Goal: Obtain resource: Download file/media

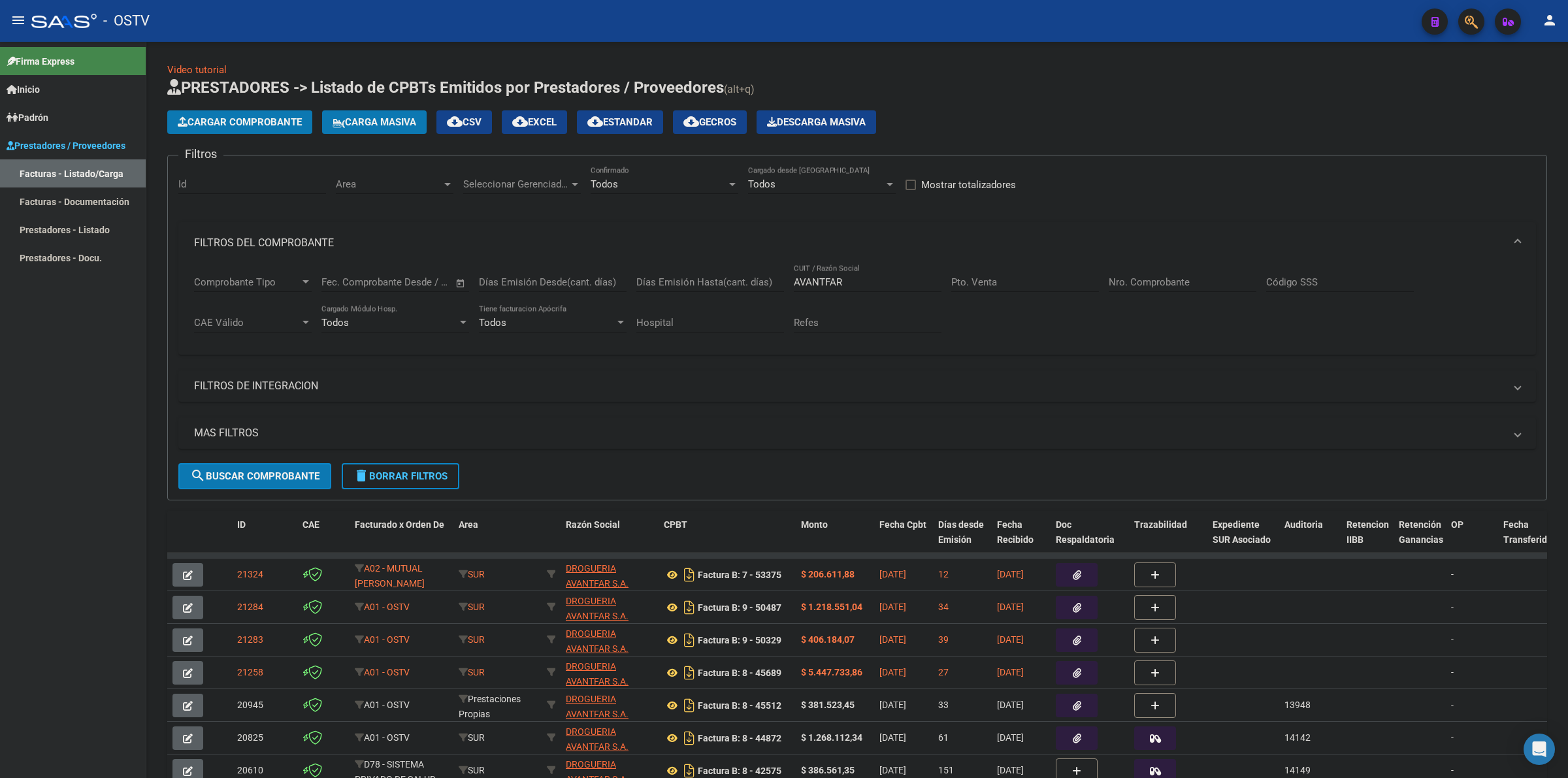
scroll to position [89, 0]
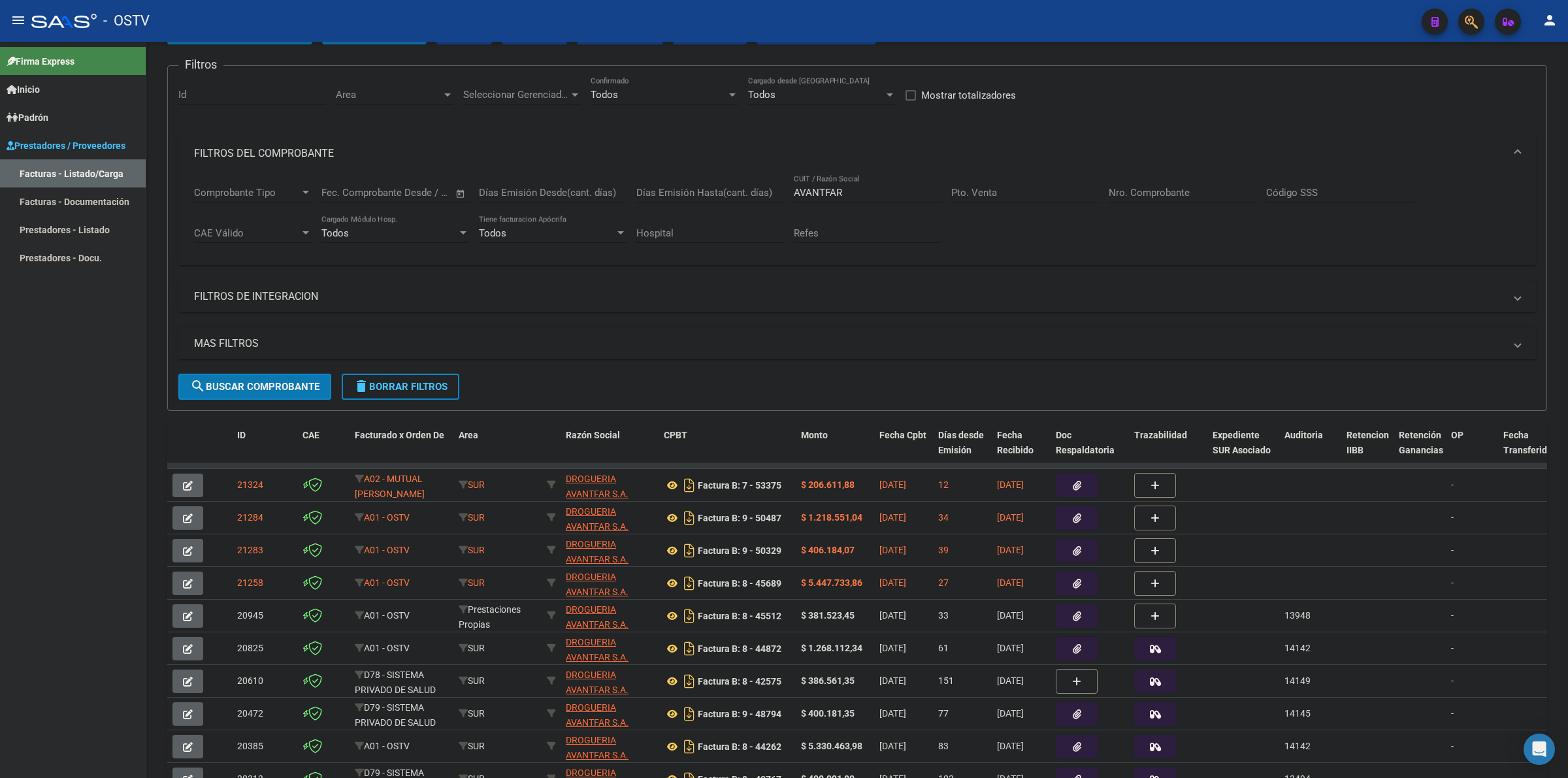
click at [73, 454] on div "Firma Express Inicio Calendario SSS Instructivos Contacto OS Padrón Padrón Ágil…" at bounding box center [72, 409] width 145 height 736
click at [397, 388] on span "delete Borrar Filtros" at bounding box center [400, 387] width 94 height 11
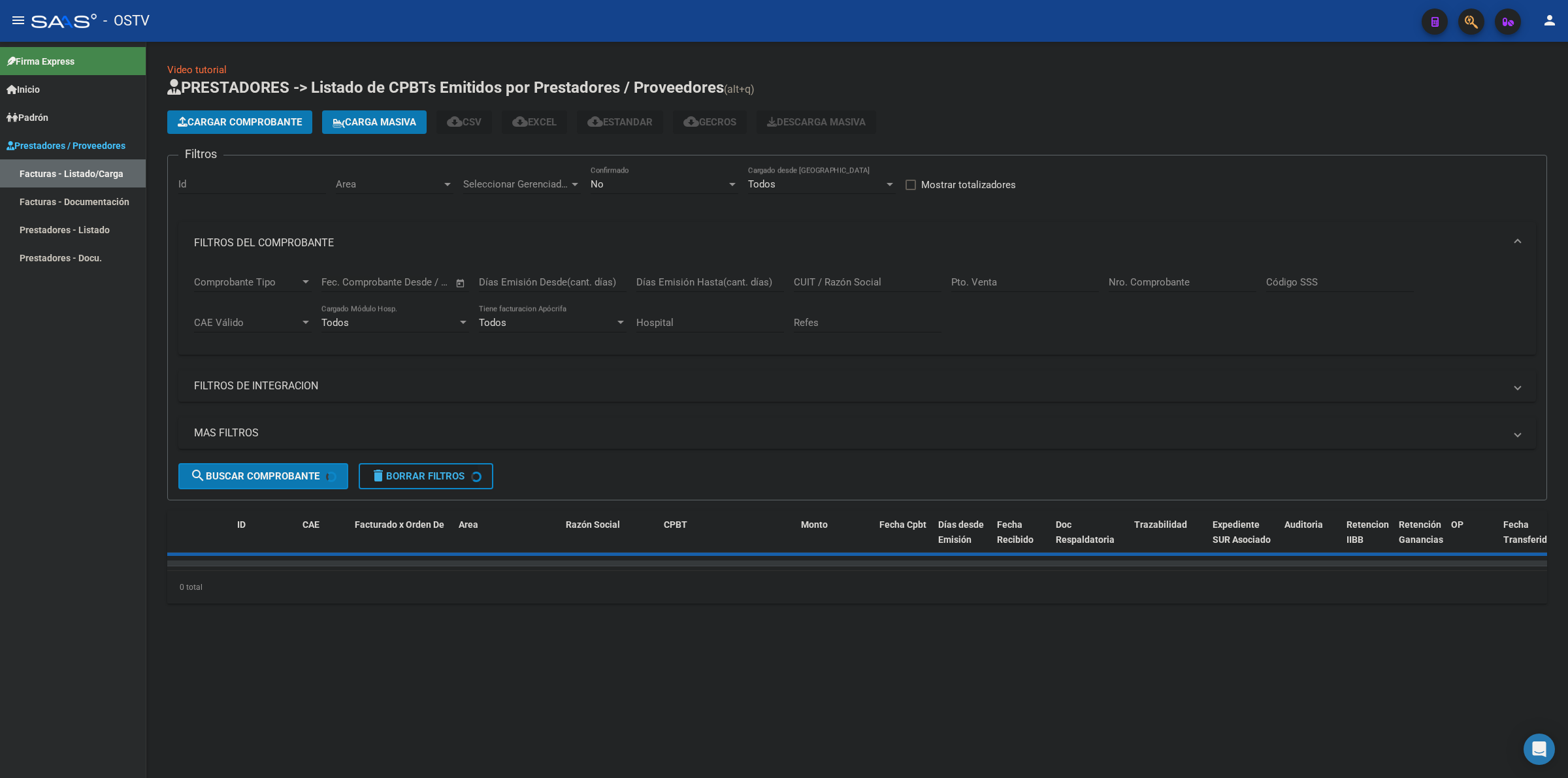
scroll to position [0, 0]
click at [620, 183] on div "No" at bounding box center [658, 184] width 136 height 11
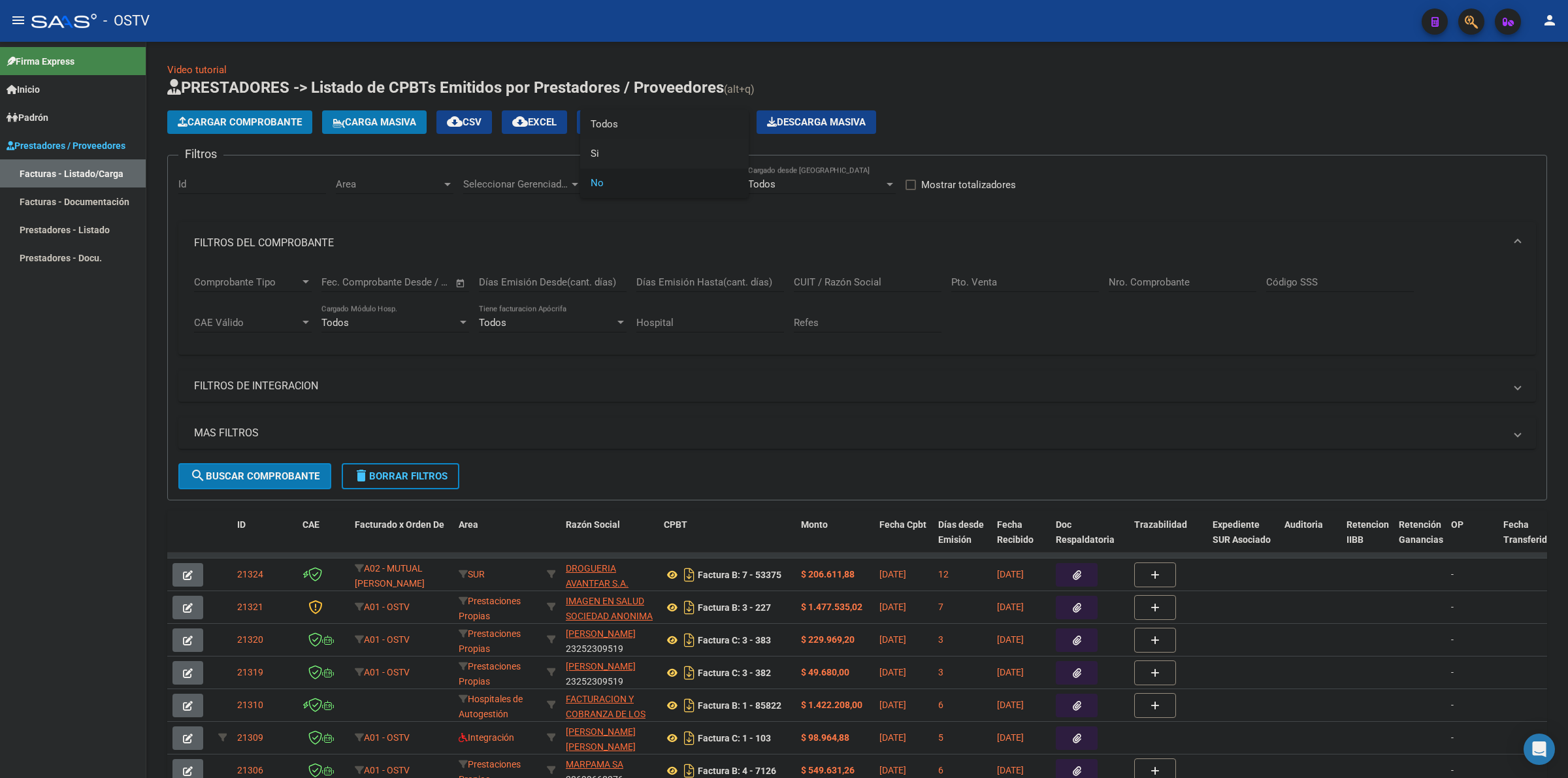
click at [625, 120] on span "Todos" at bounding box center [664, 124] width 147 height 29
click at [27, 21] on button "menu" at bounding box center [19, 21] width 27 height 27
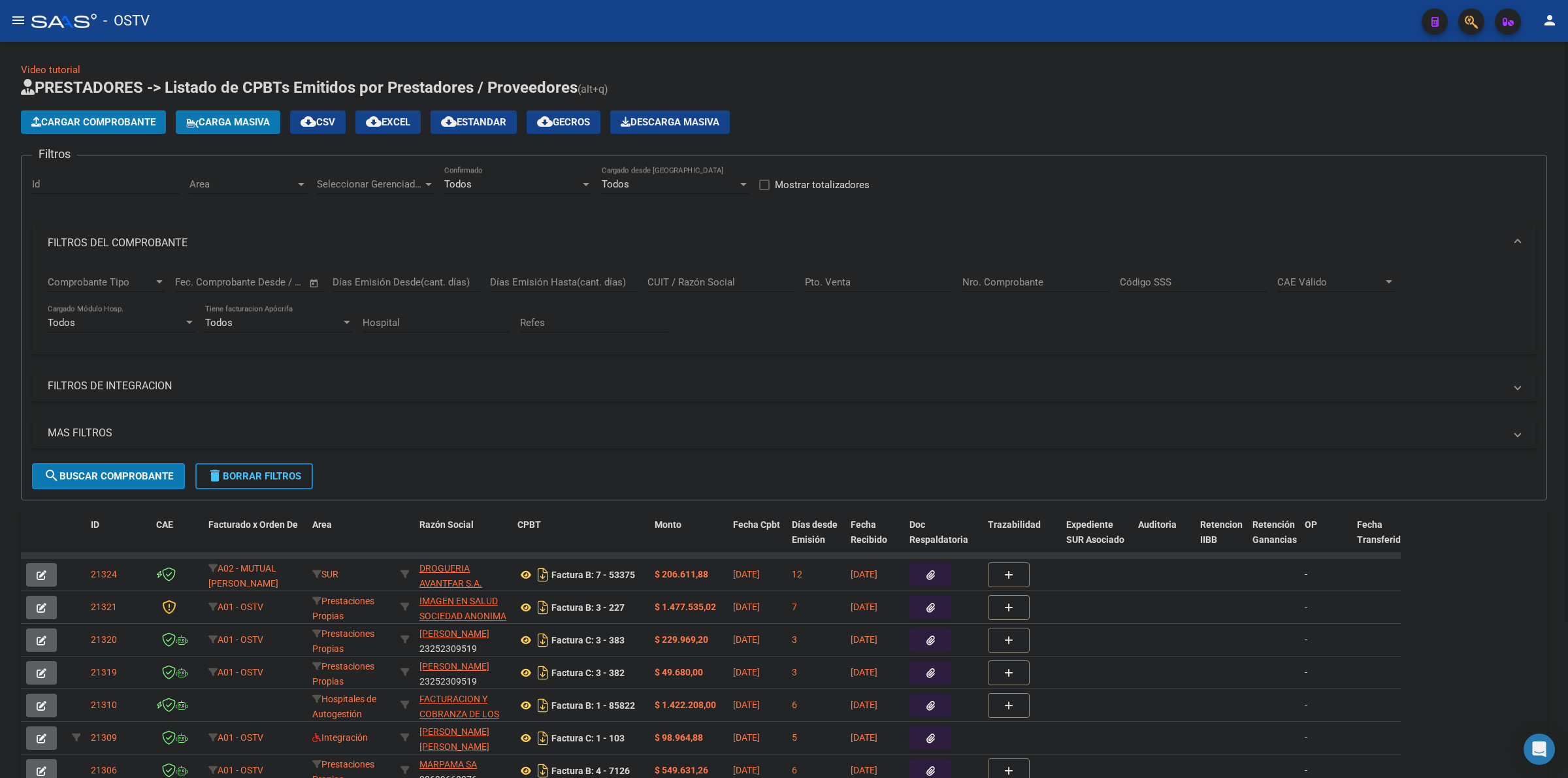
click at [134, 238] on mat-panel-title "FILTROS DEL COMPROBANTE" at bounding box center [776, 242] width 1457 height 14
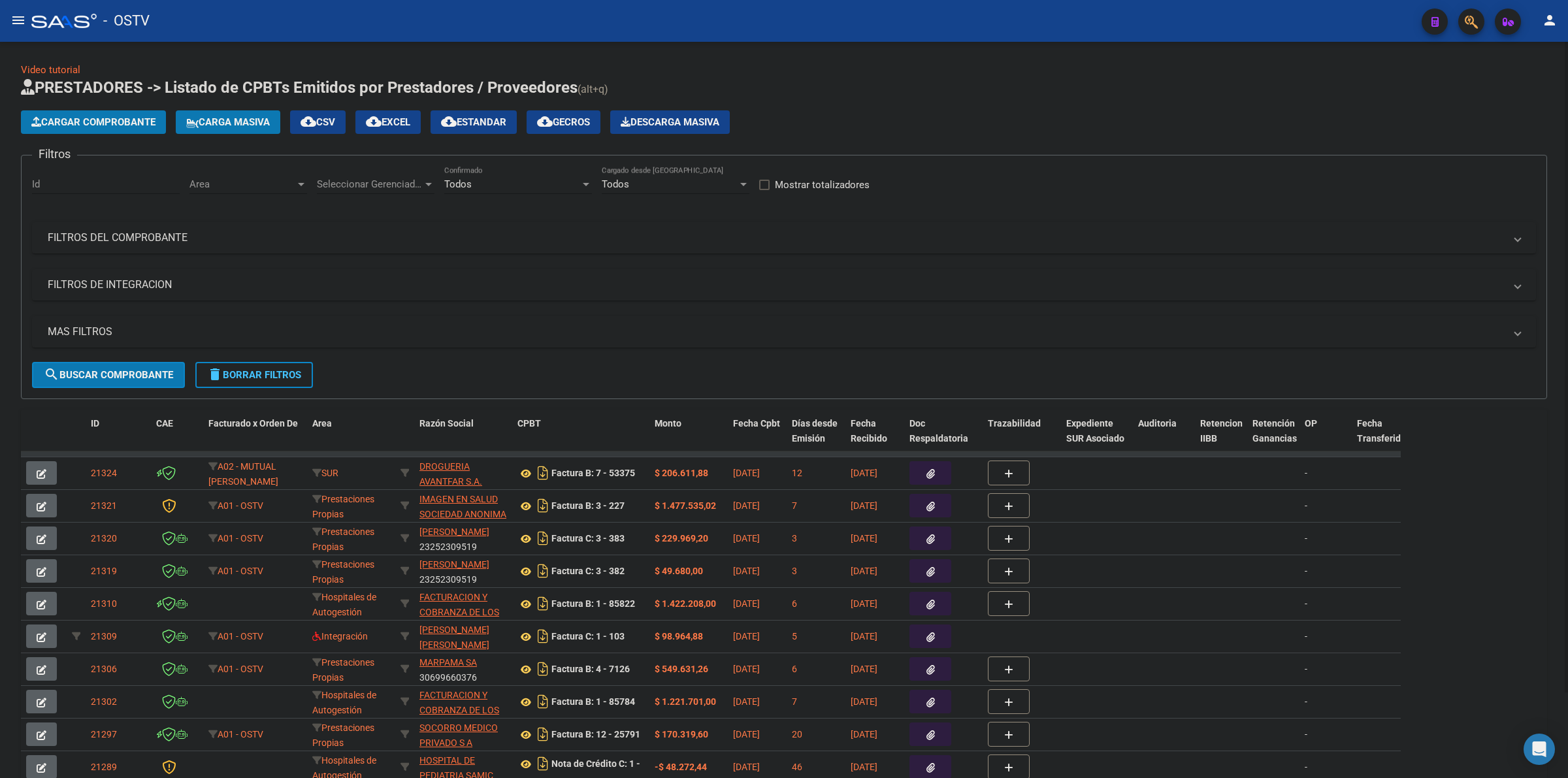
click at [92, 328] on mat-panel-title "MAS FILTROS" at bounding box center [776, 332] width 1457 height 14
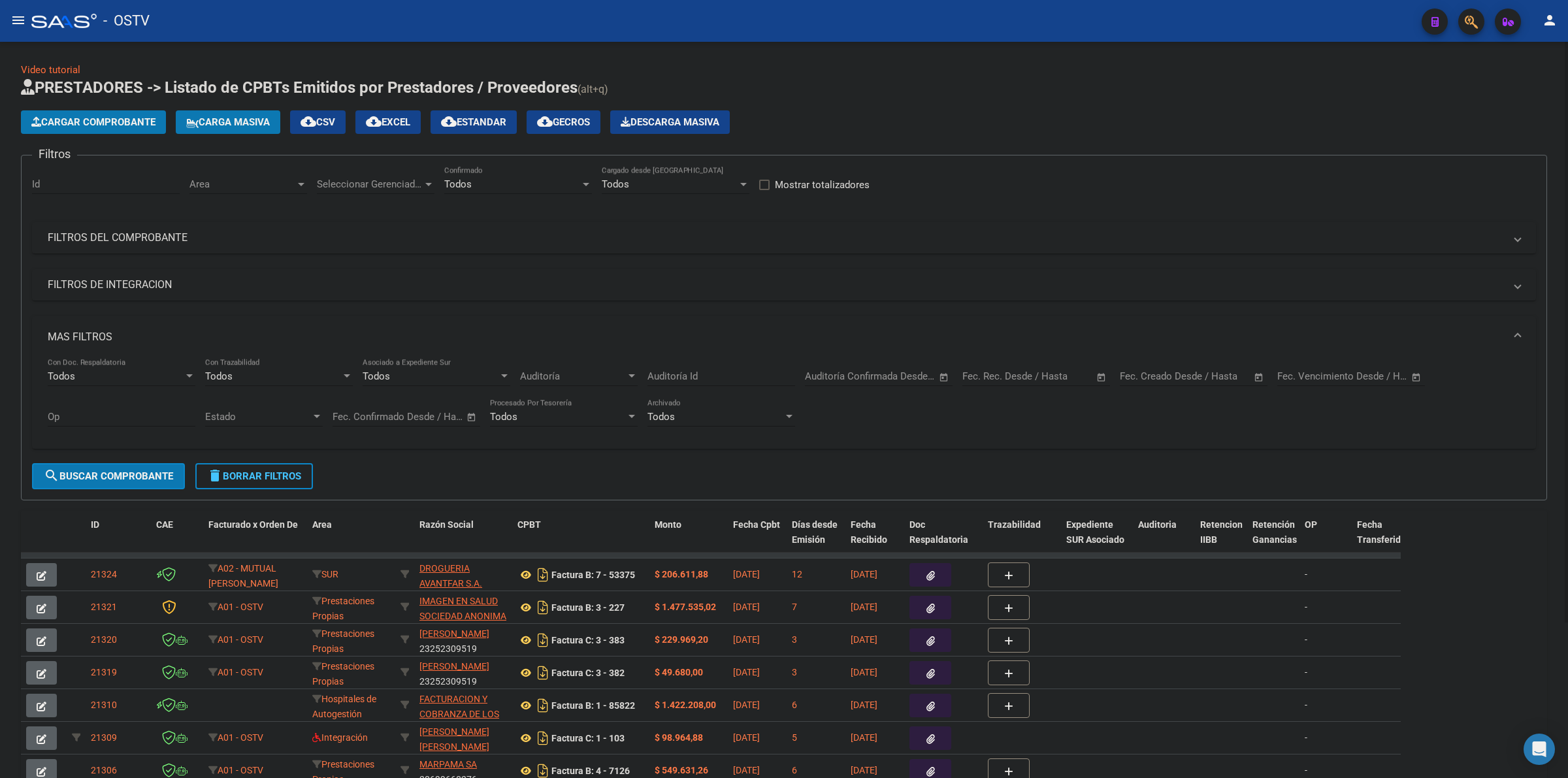
click at [1200, 378] on input "text" at bounding box center [1216, 376] width 64 height 11
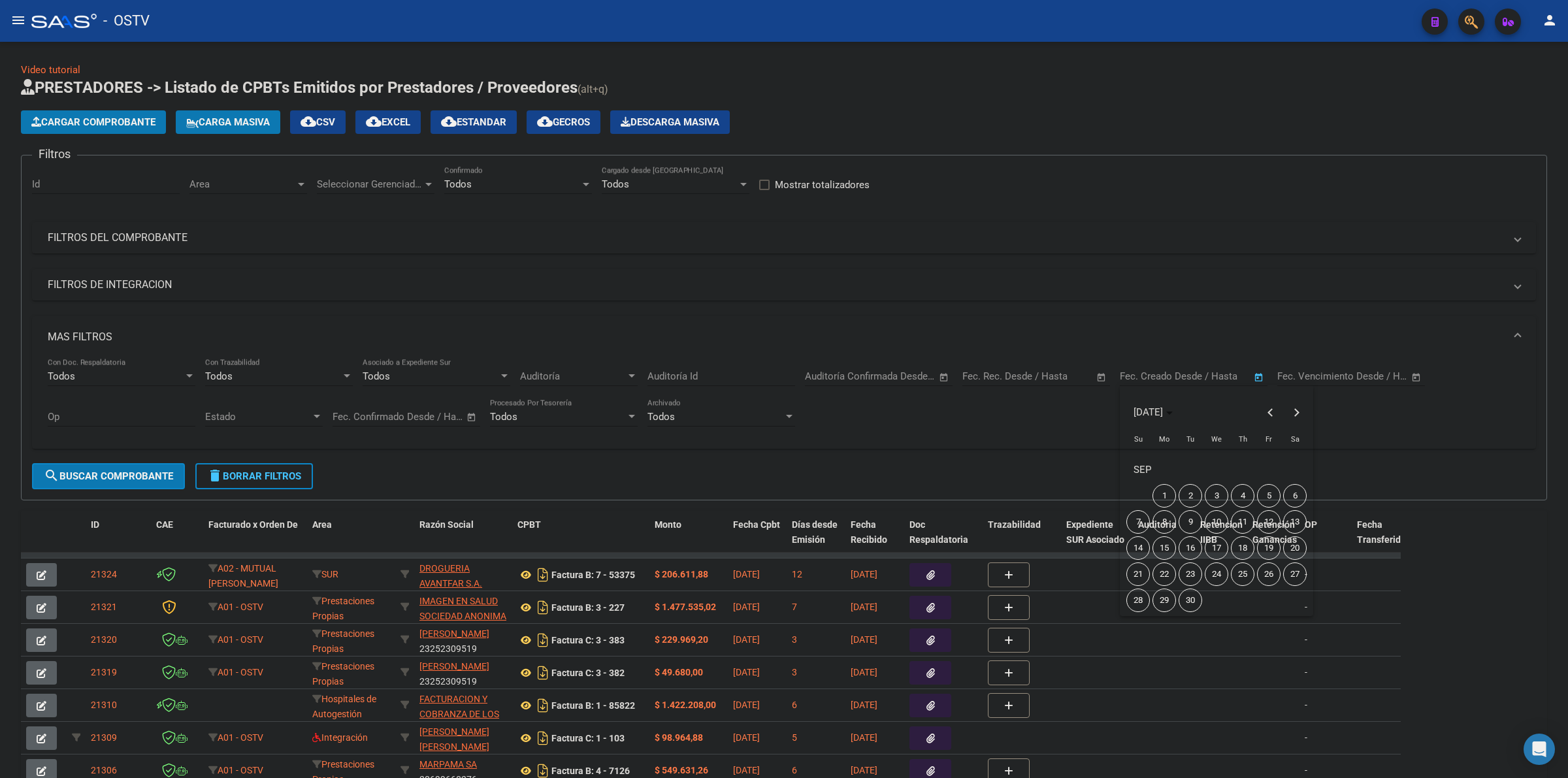
click at [1275, 554] on span "19" at bounding box center [1268, 548] width 24 height 24
type input "[DATE]"
click at [1138, 574] on span "21" at bounding box center [1138, 574] width 24 height 24
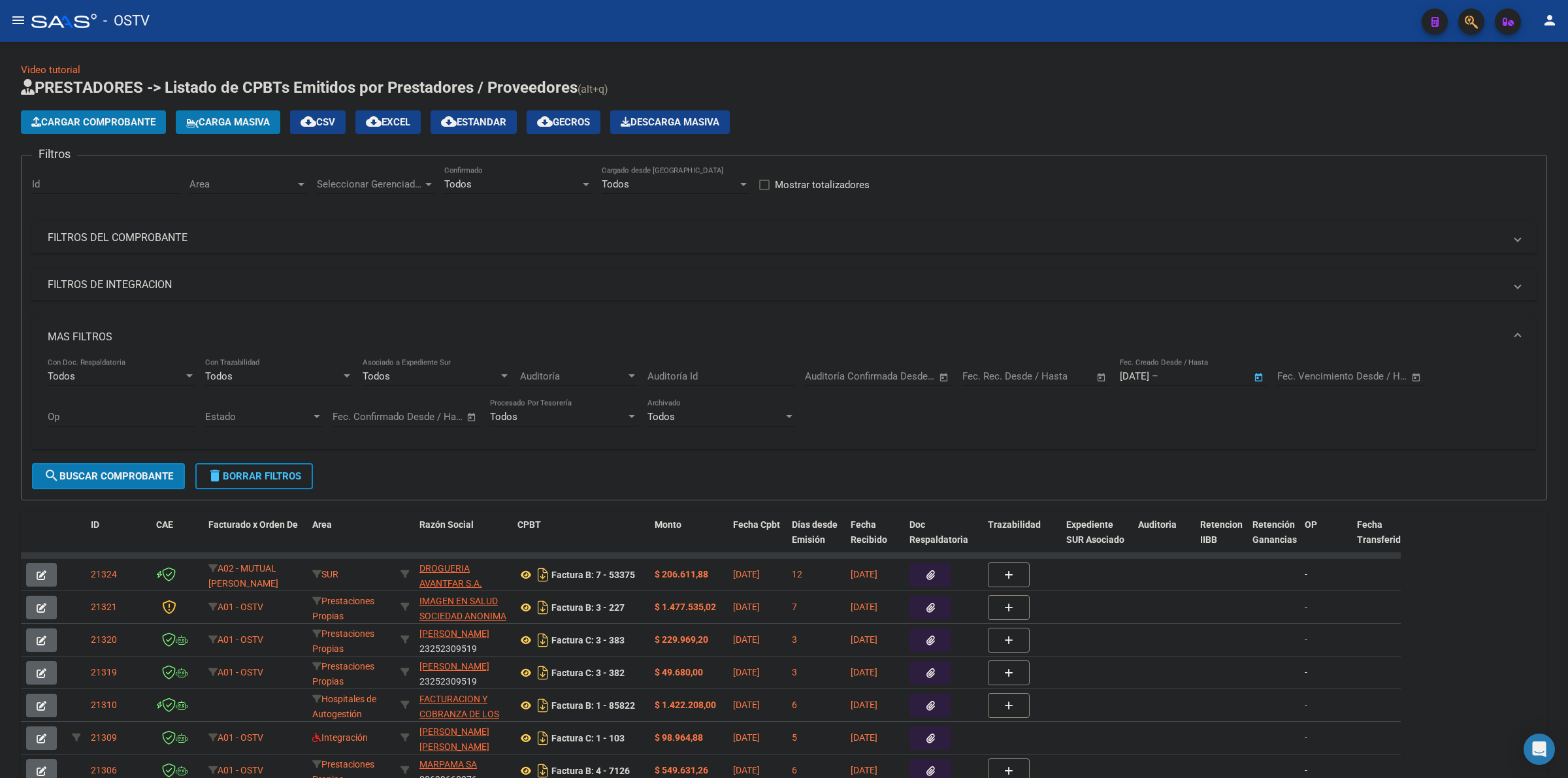
type input "[DATE]"
click at [357, 185] on span "Seleccionar Gerenciador" at bounding box center [369, 184] width 105 height 11
click at [363, 214] on span "Todos" at bounding box center [408, 212] width 183 height 29
click at [217, 179] on span "Area" at bounding box center [241, 184] width 105 height 11
click at [222, 217] on span "Todos" at bounding box center [274, 212] width 171 height 29
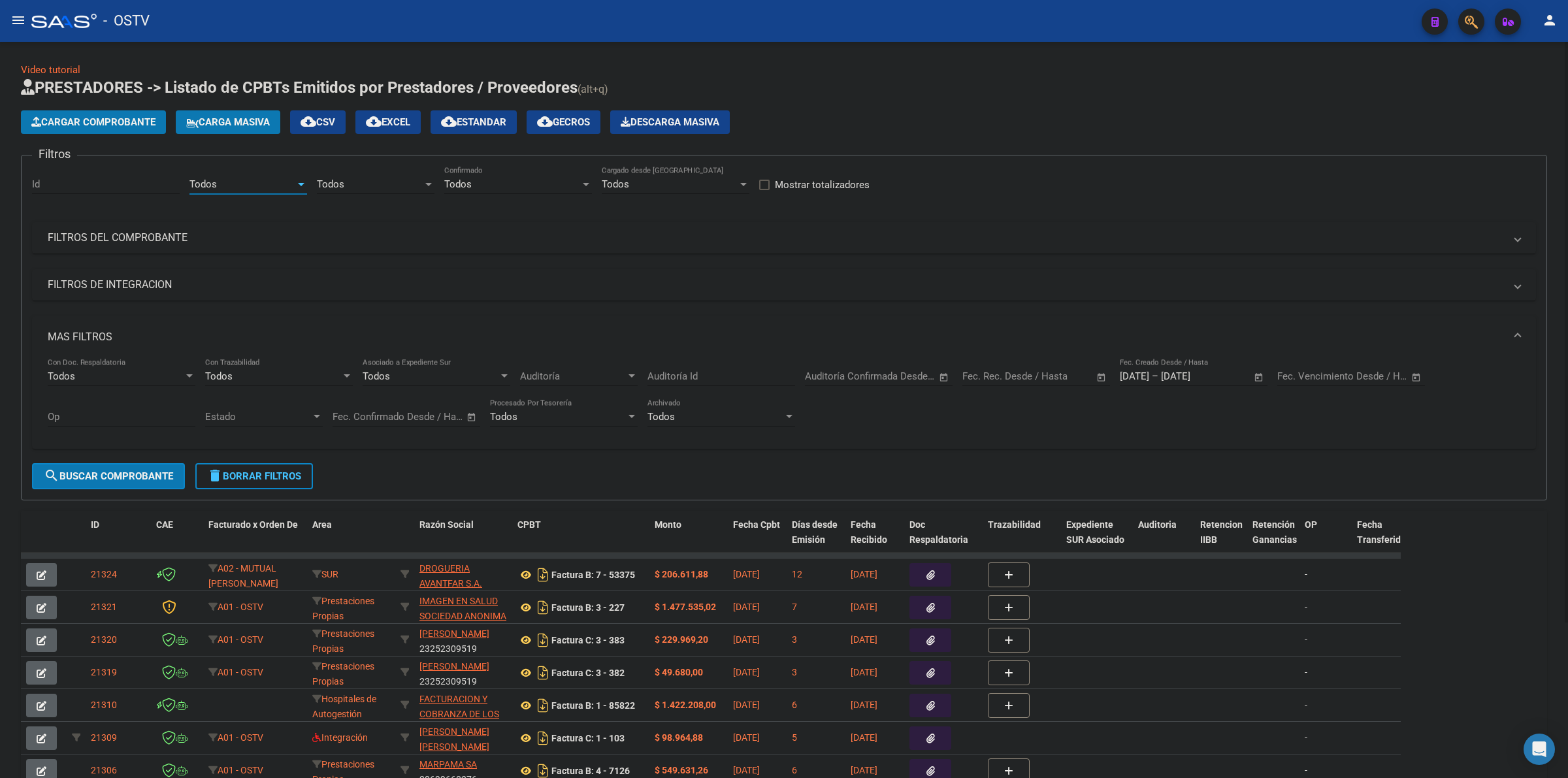
click at [128, 481] on button "search Buscar Comprobante" at bounding box center [108, 477] width 153 height 27
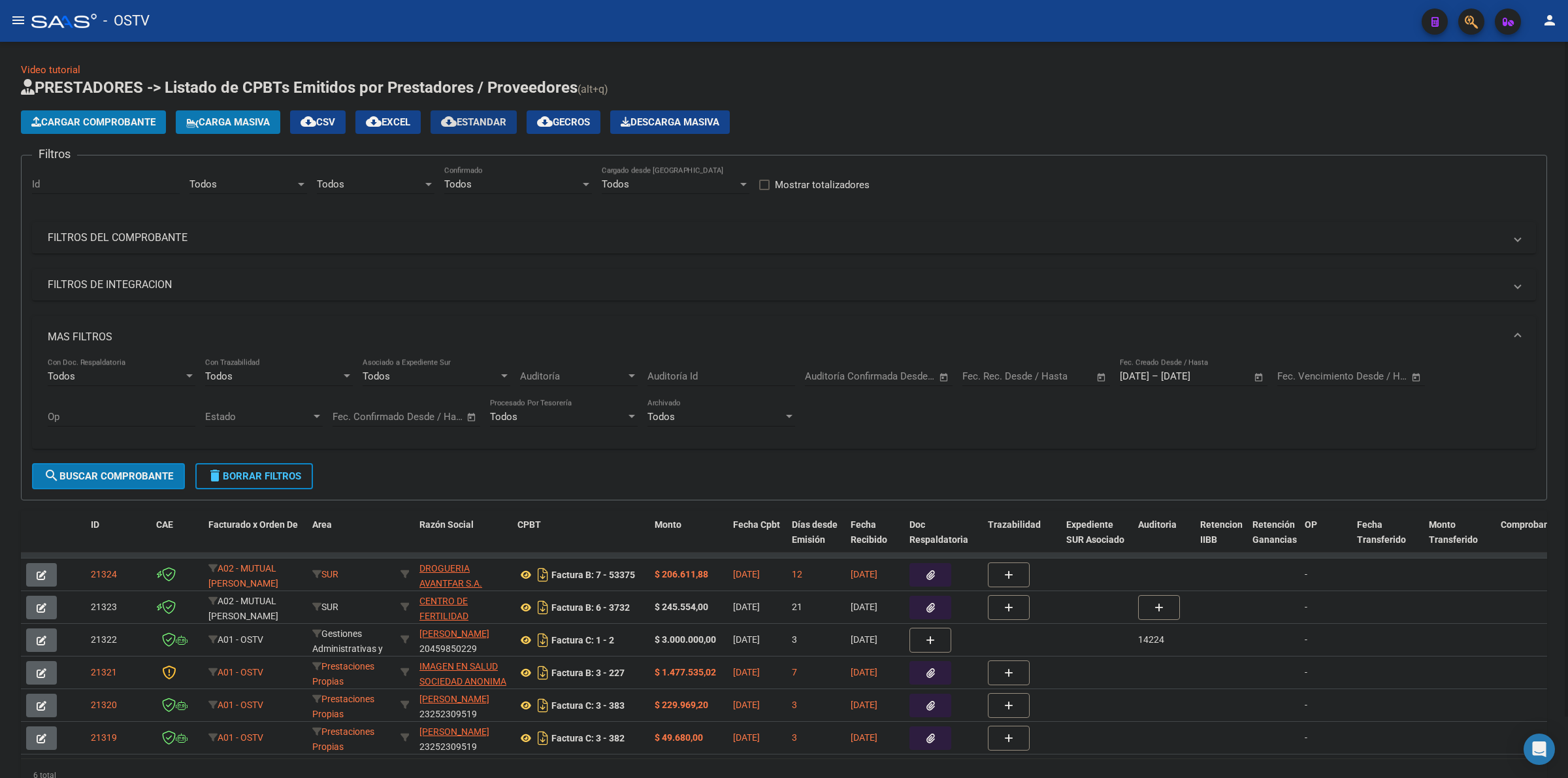
click at [506, 118] on span "cloud_download Estandar" at bounding box center [473, 122] width 66 height 11
click at [403, 186] on div "Todos" at bounding box center [369, 184] width 105 height 11
click at [358, 239] on span "A01 - OSTV" at bounding box center [342, 241] width 49 height 11
click at [236, 179] on div "Todos" at bounding box center [241, 184] width 105 height 11
click at [256, 246] on span "Gestiones Administrativas y Otros" at bounding box center [264, 241] width 150 height 11
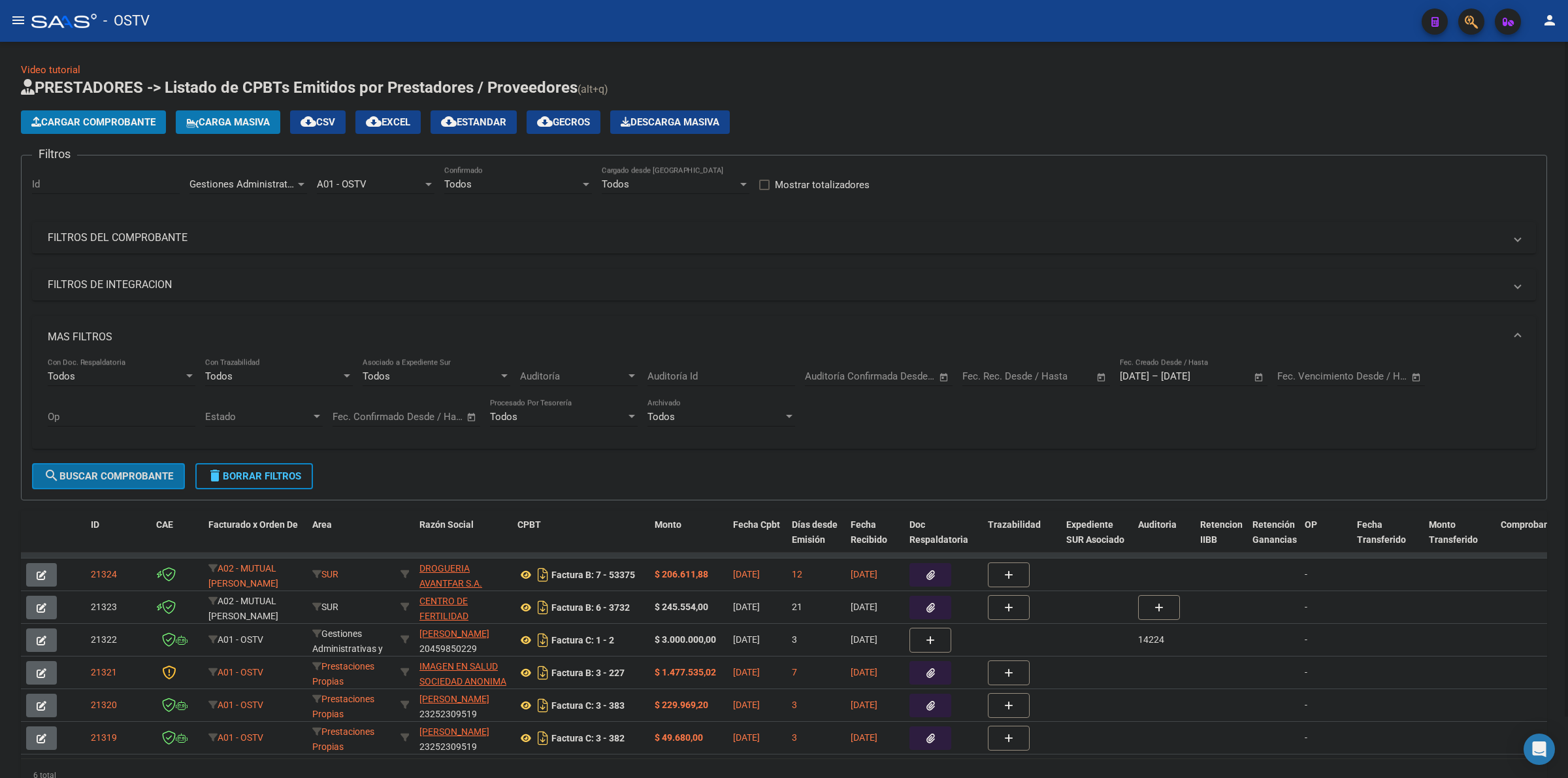
click at [128, 475] on span "search Buscar Comprobante" at bounding box center [108, 476] width 129 height 11
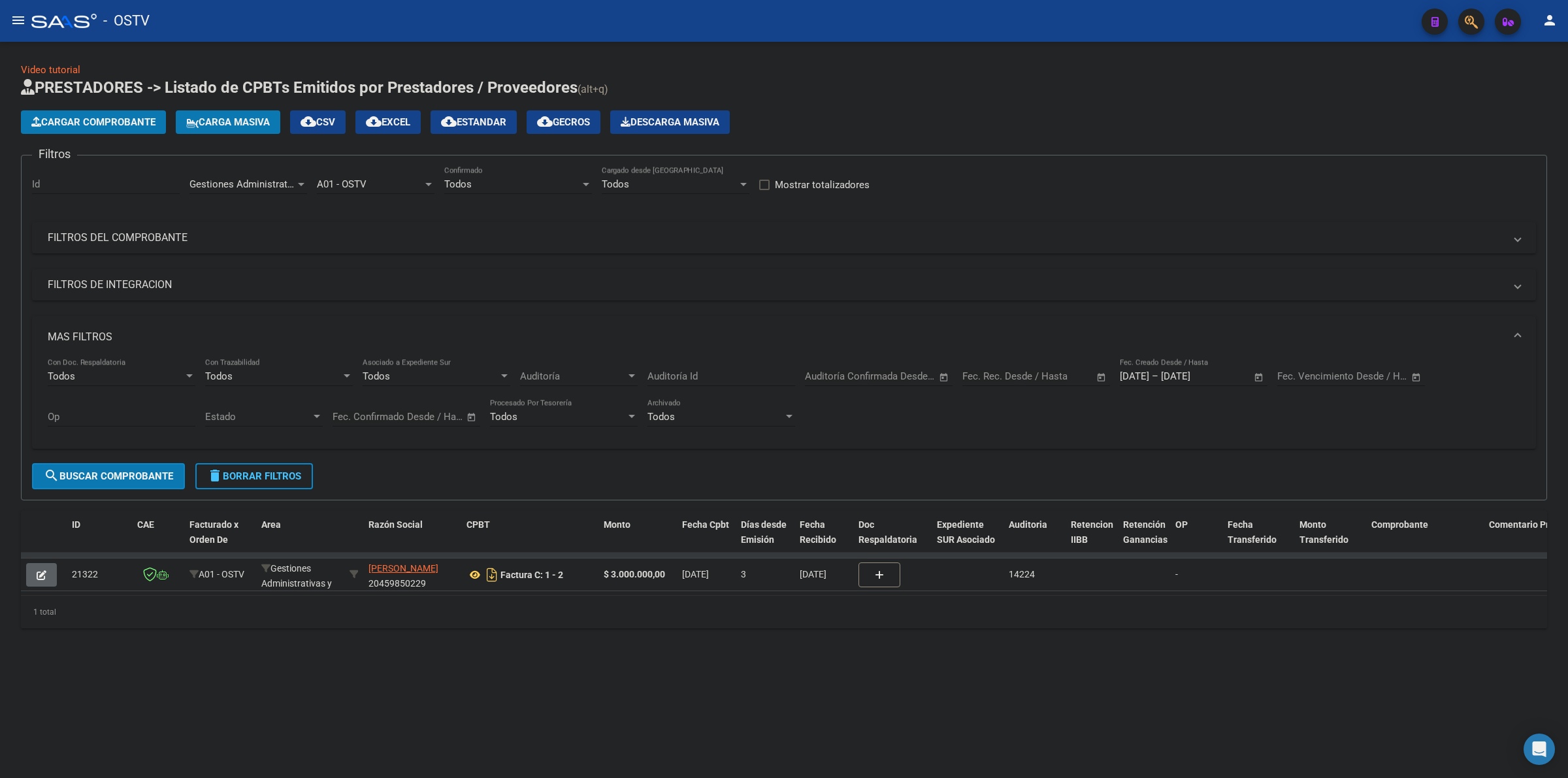
click at [285, 181] on span "Gestiones Administrativas y Otros" at bounding box center [264, 184] width 150 height 11
click at [249, 246] on span "Prestaciones Propias" at bounding box center [236, 244] width 93 height 11
click at [142, 472] on span "search Buscar Comprobante" at bounding box center [108, 476] width 129 height 11
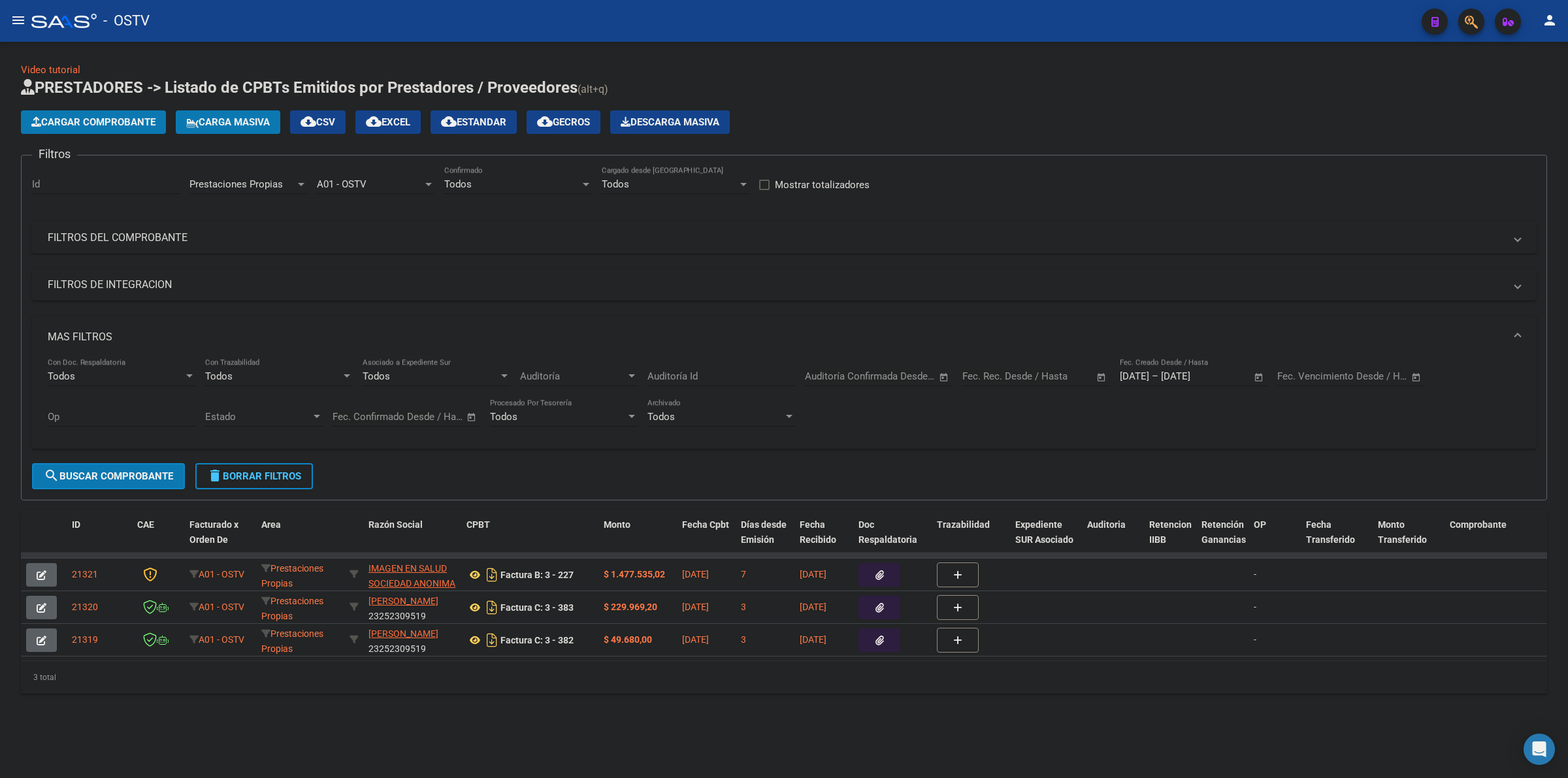
click at [263, 186] on span "Prestaciones Propias" at bounding box center [236, 184] width 93 height 11
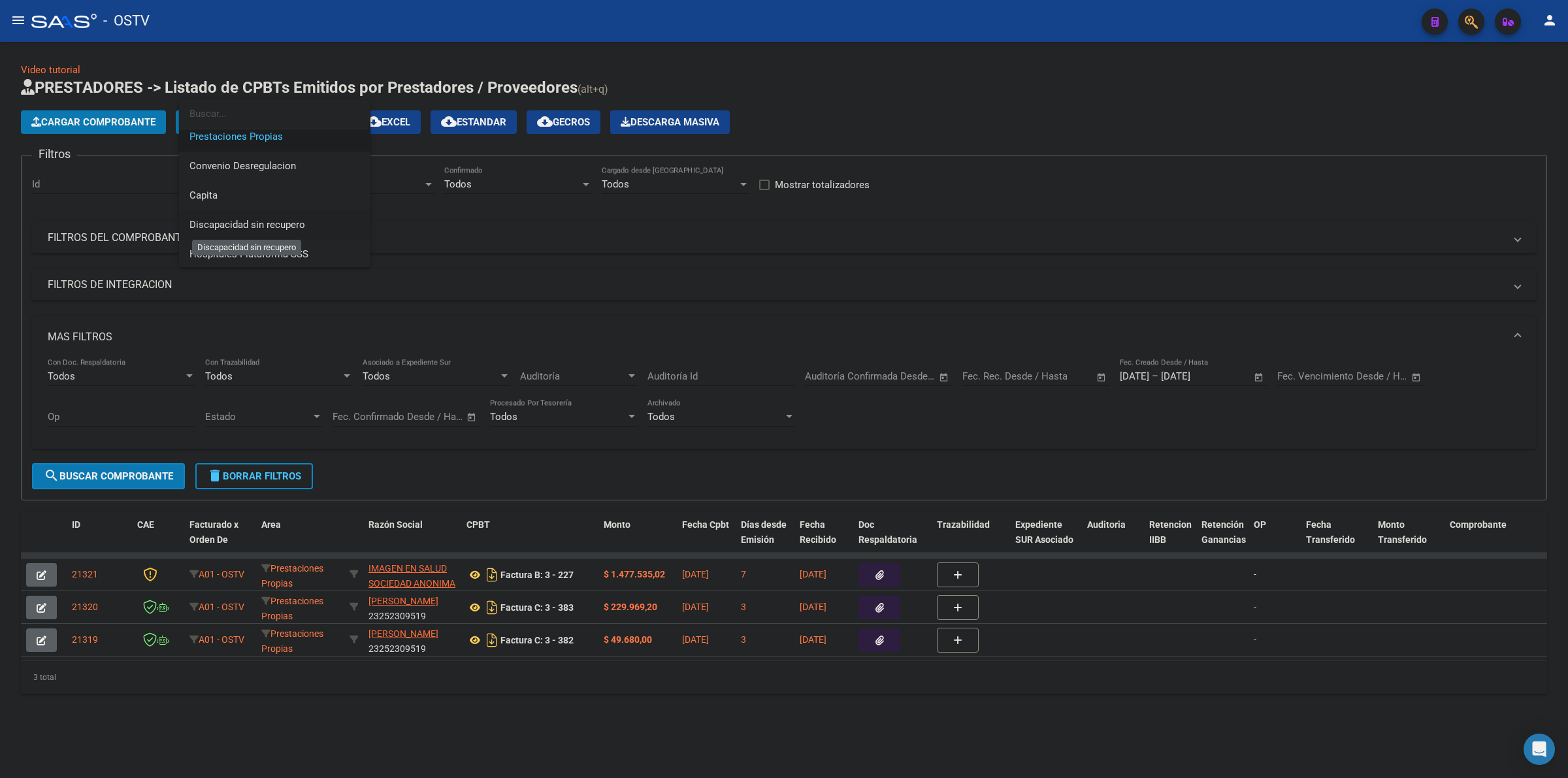
scroll to position [156, 0]
click at [210, 198] on span "Capita" at bounding box center [203, 194] width 28 height 11
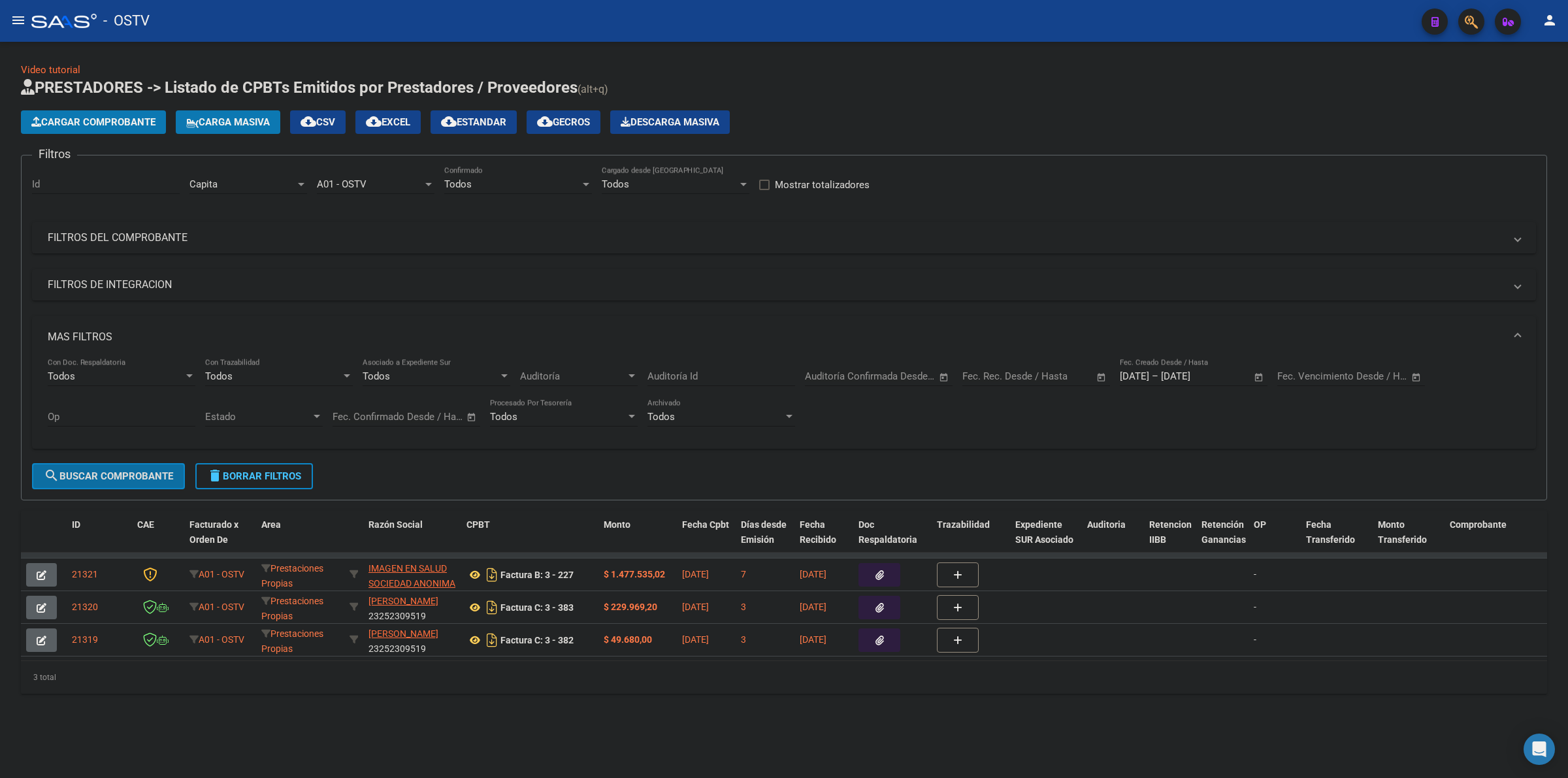
click at [135, 471] on span "search Buscar Comprobante" at bounding box center [108, 476] width 129 height 11
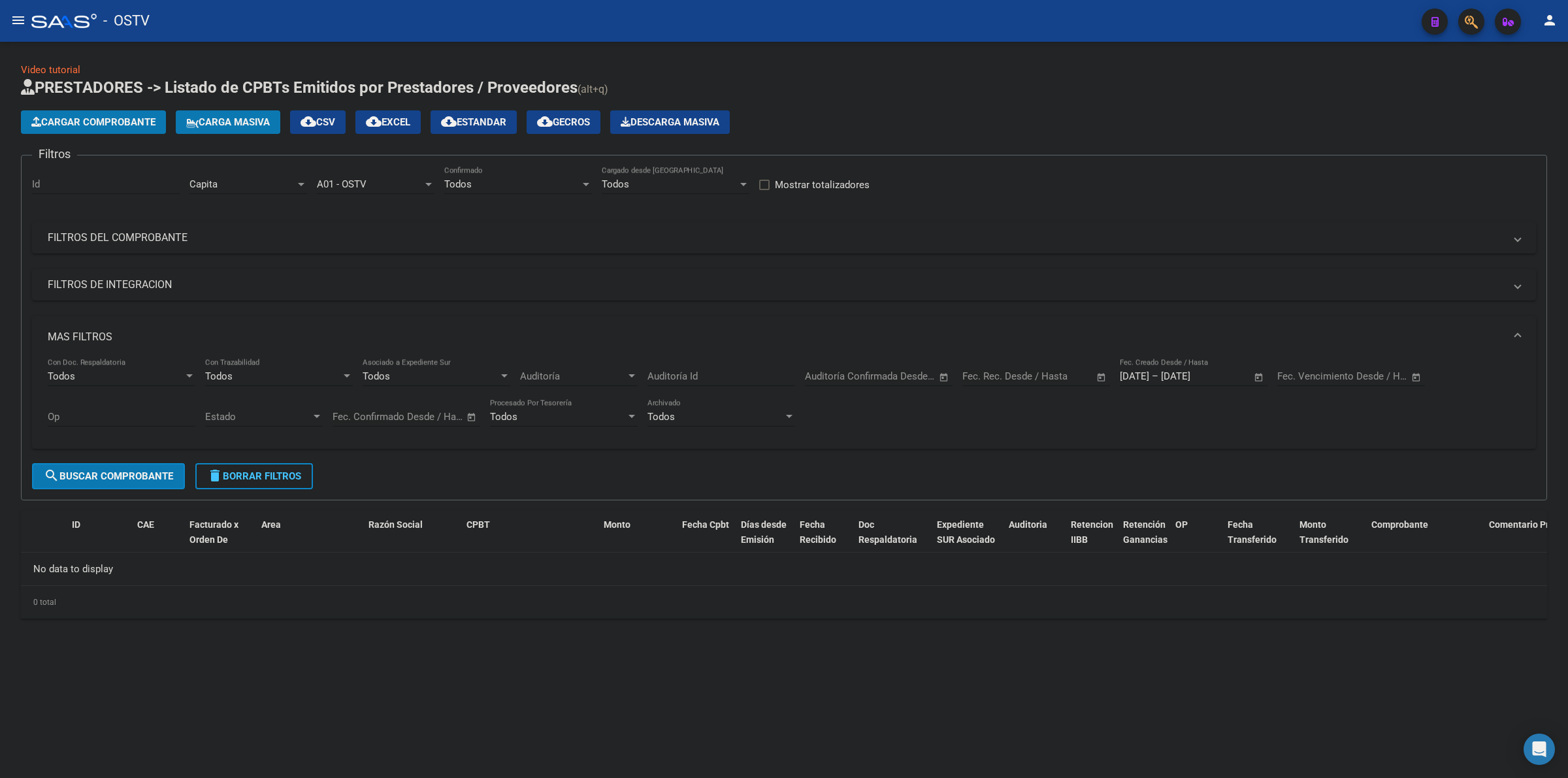
click at [270, 478] on span "delete Borrar Filtros" at bounding box center [254, 476] width 94 height 11
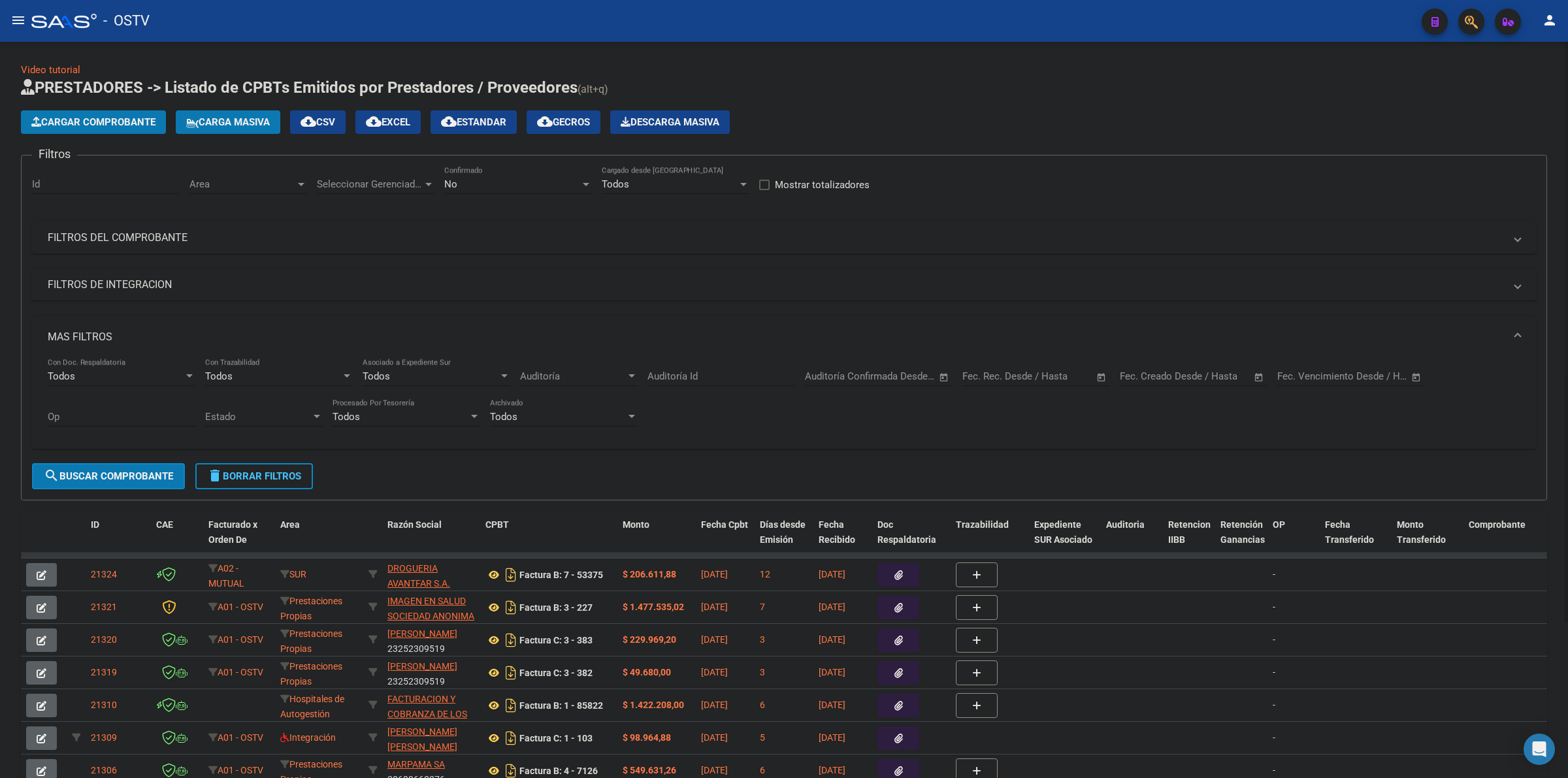
click at [955, 113] on div "Cargar Comprobante Carga Masiva cloud_download CSV cloud_download EXCEL cloud_d…" at bounding box center [784, 122] width 1526 height 24
